Goal: Check status: Check status

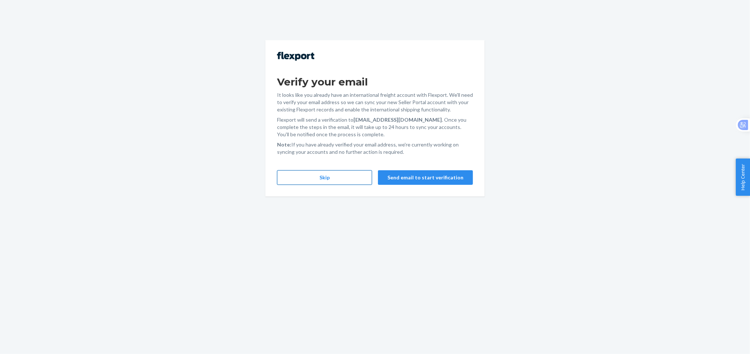
click at [327, 177] on button "Skip" at bounding box center [324, 177] width 95 height 15
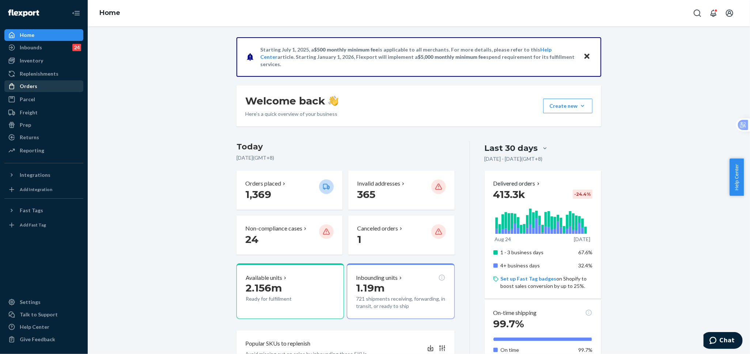
click at [58, 86] on div "Orders" at bounding box center [43, 86] width 77 height 10
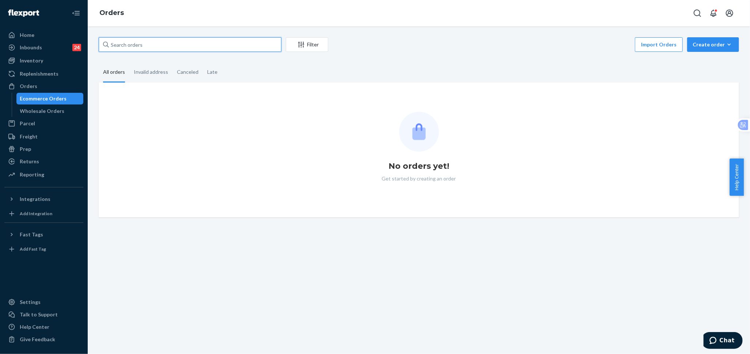
click at [235, 49] on input "text" at bounding box center [190, 44] width 183 height 15
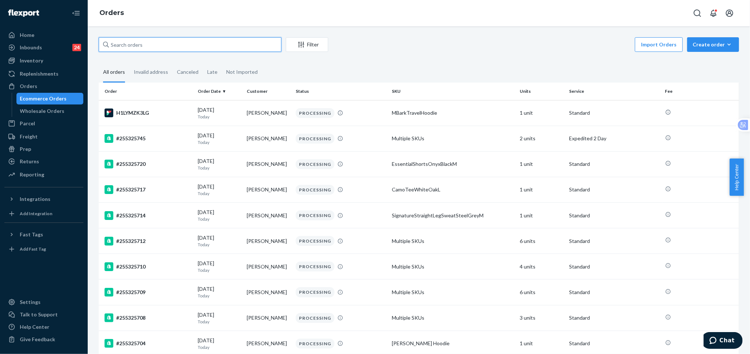
paste input "255133471"
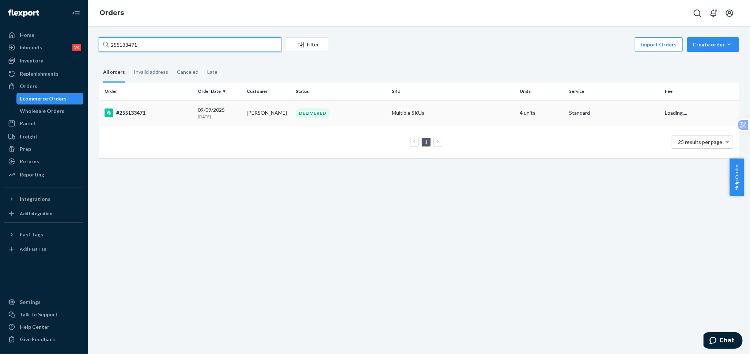
type input "255133471"
click at [300, 105] on td "DELIVERED" at bounding box center [341, 113] width 96 height 26
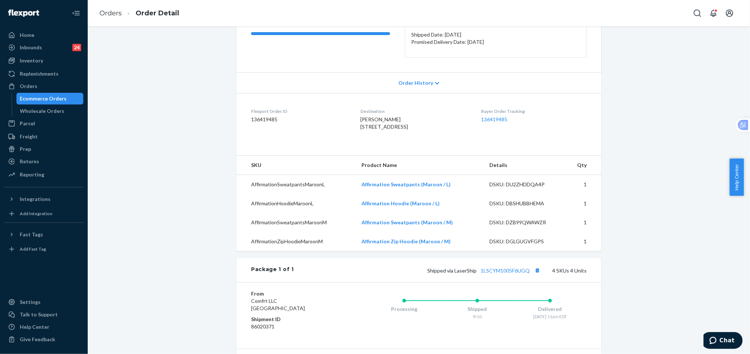
scroll to position [122, 0]
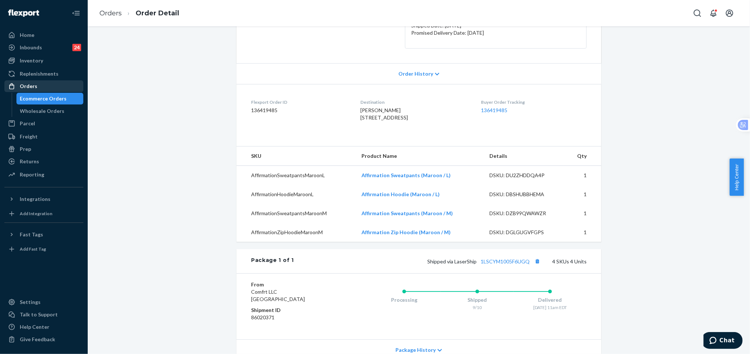
click at [32, 89] on div "Orders" at bounding box center [29, 86] width 18 height 7
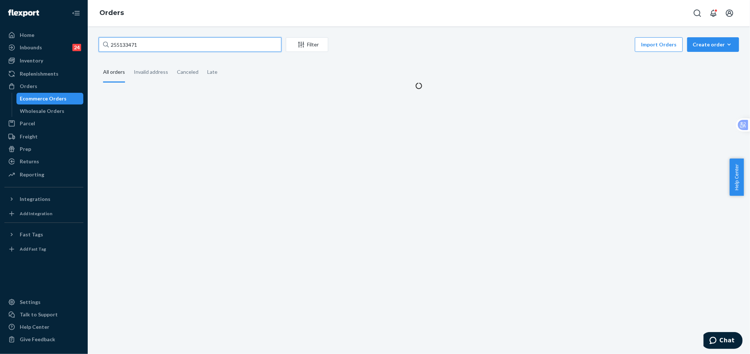
click at [203, 46] on input "255133471" at bounding box center [190, 44] width 183 height 15
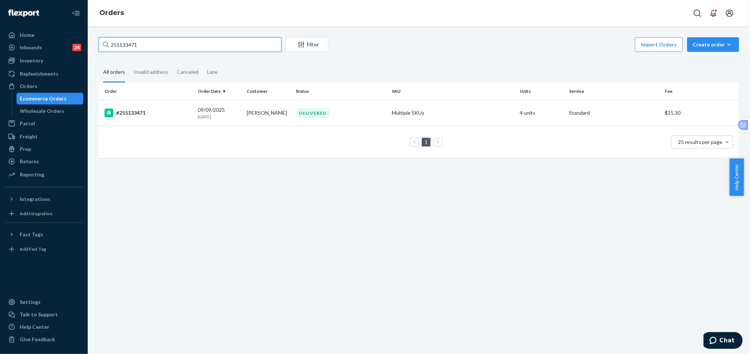
paste input "4865587"
type input "254865587"
click at [252, 113] on td "[PERSON_NAME]" at bounding box center [268, 113] width 49 height 26
